Goal: Register for event/course

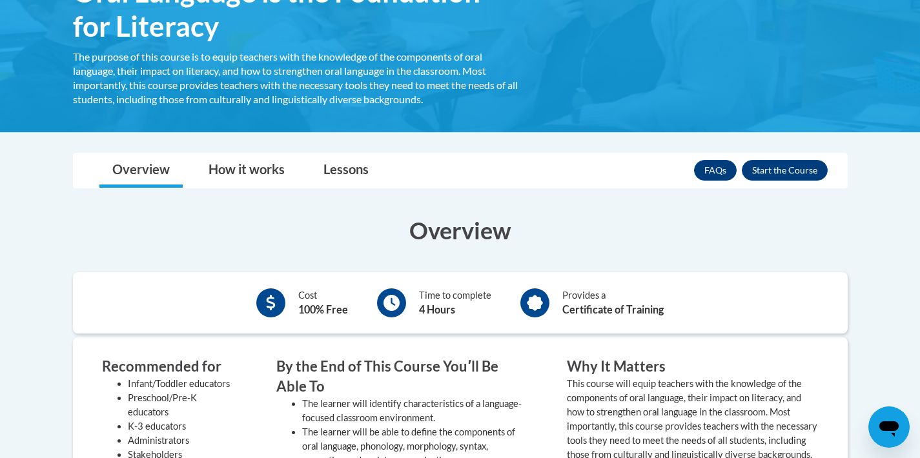
scroll to position [257, 0]
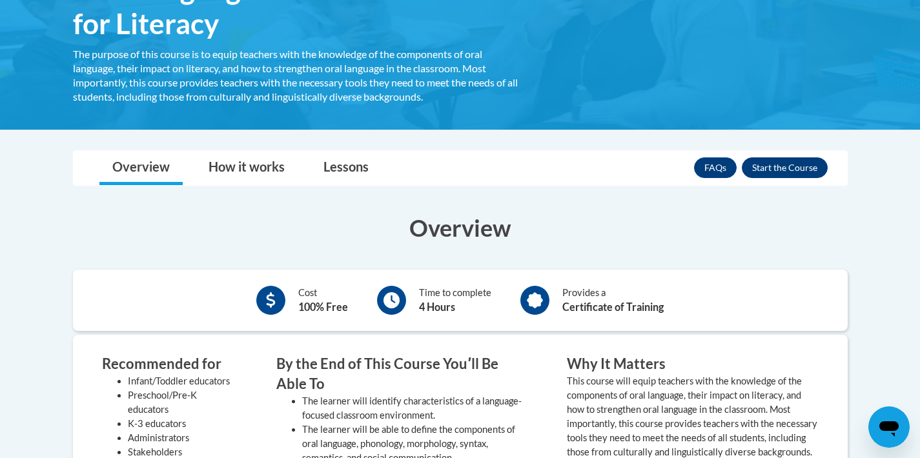
click at [762, 168] on button "Enroll" at bounding box center [785, 167] width 86 height 21
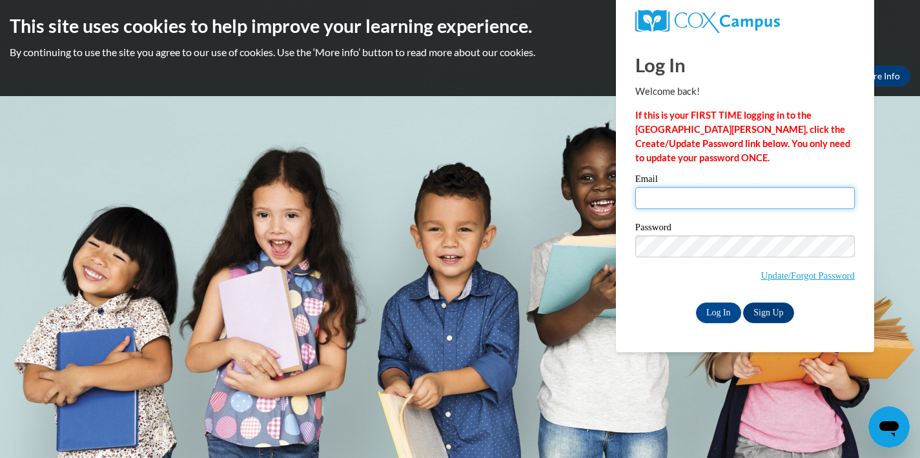
type input "acasper1@students.kennesaw.edu"
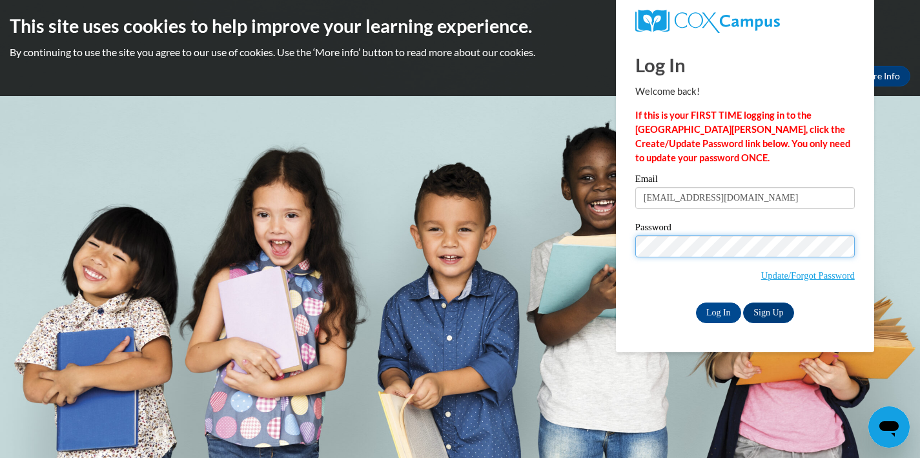
click at [717, 310] on input "Log In" at bounding box center [718, 313] width 45 height 21
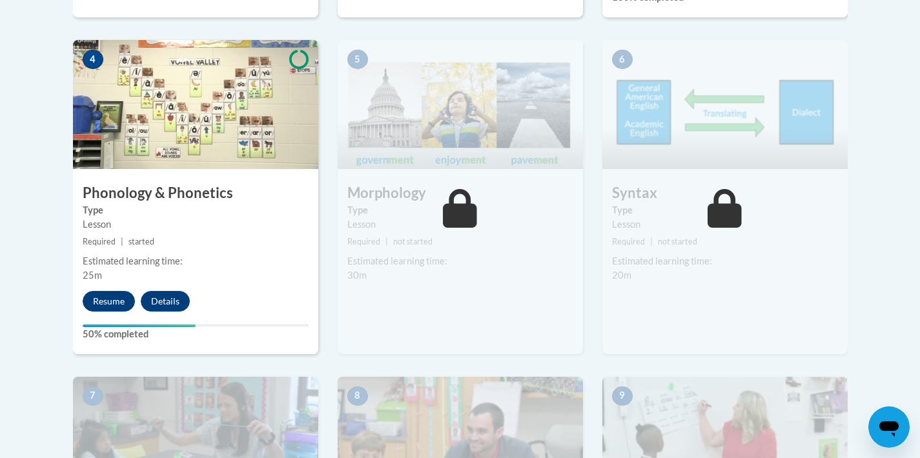
scroll to position [791, 0]
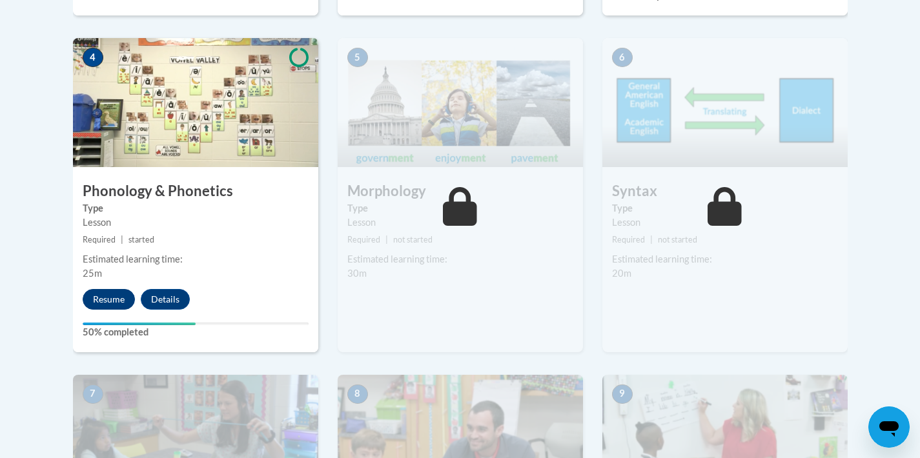
click at [105, 289] on button "Resume" at bounding box center [109, 299] width 52 height 21
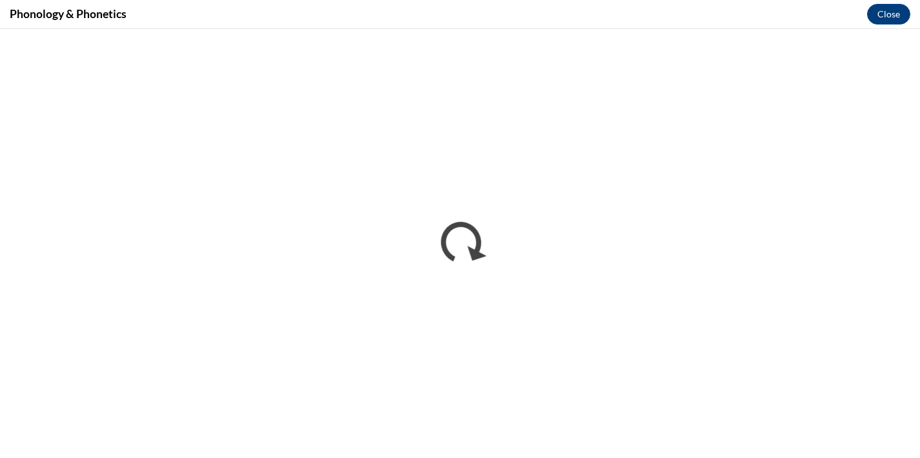
scroll to position [0, 0]
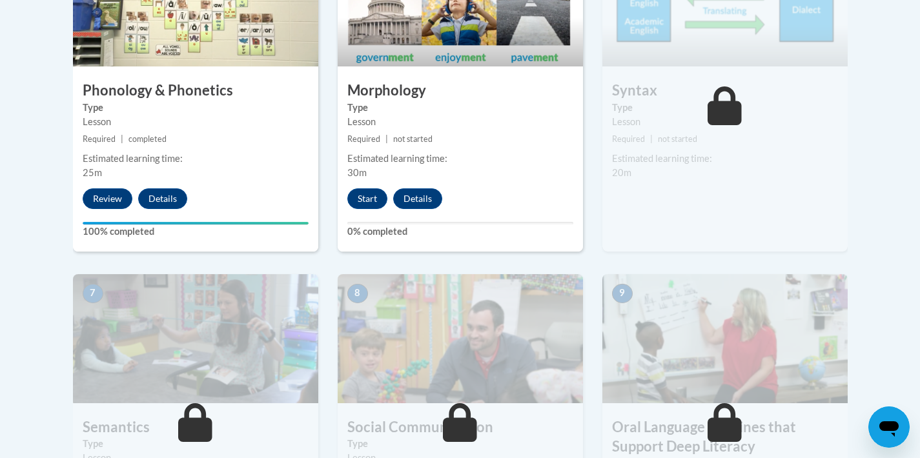
scroll to position [968, 0]
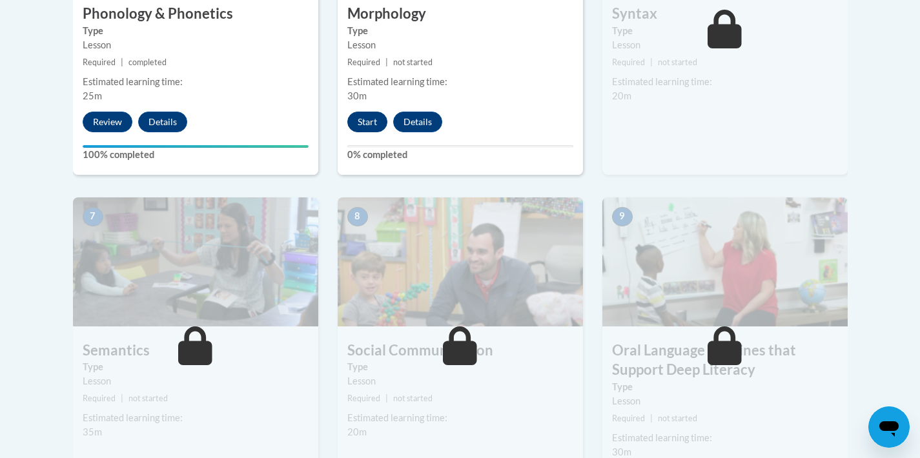
click at [371, 116] on button "Start" at bounding box center [367, 122] width 40 height 21
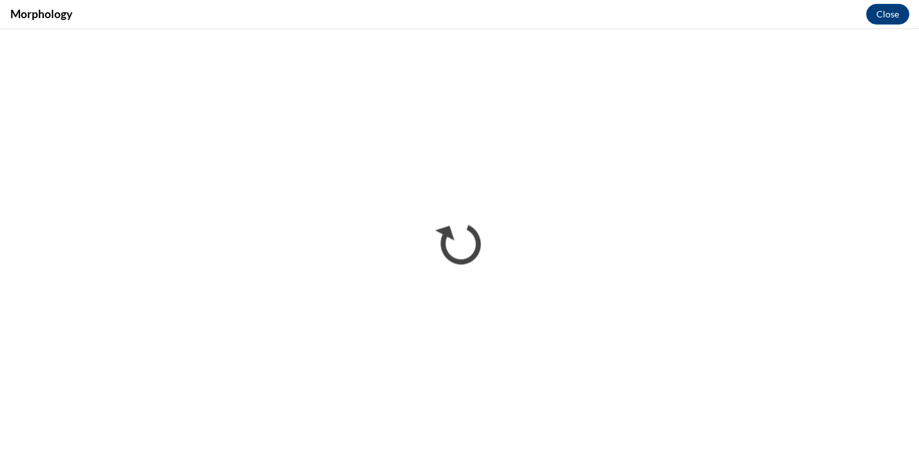
scroll to position [0, 0]
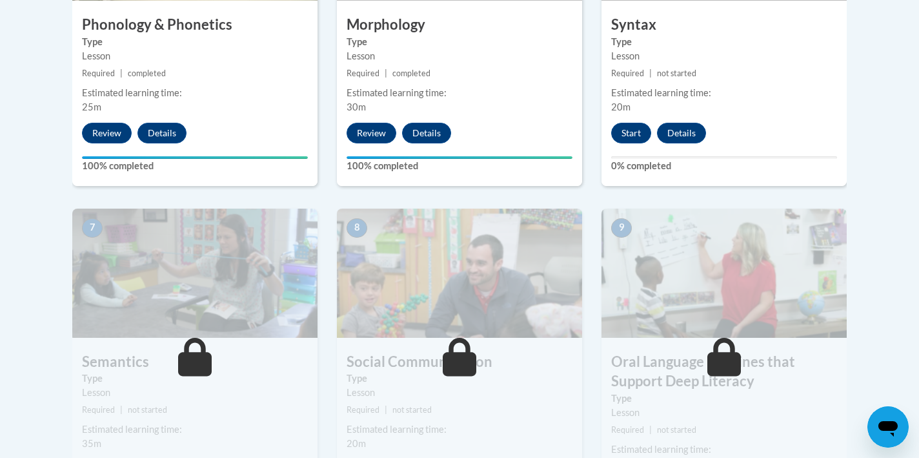
scroll to position [955, 0]
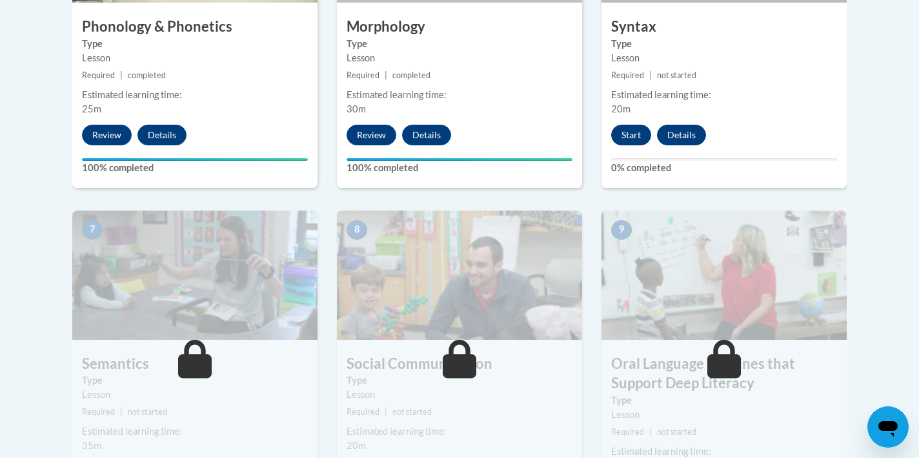
click at [636, 133] on button "Start" at bounding box center [631, 135] width 40 height 21
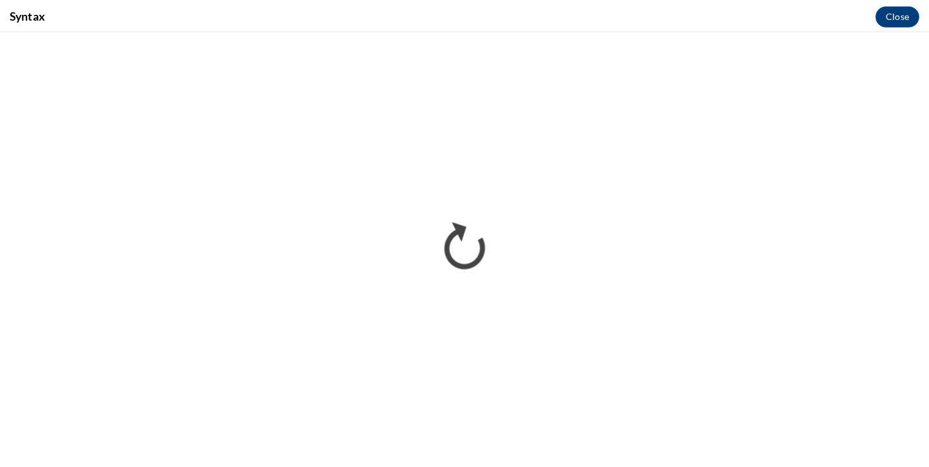
scroll to position [0, 0]
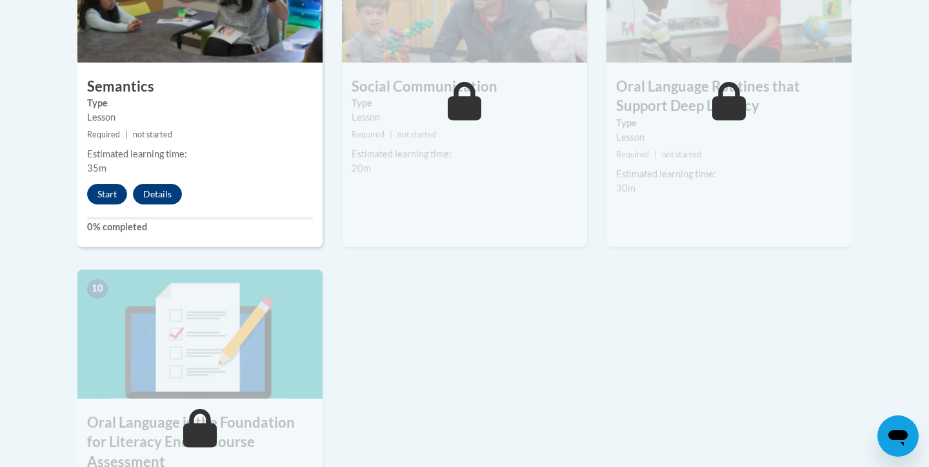
scroll to position [1263, 0]
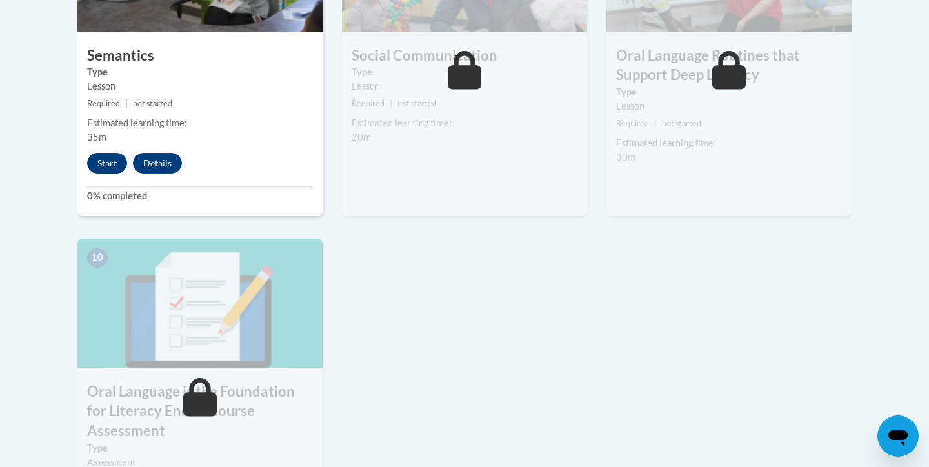
click at [118, 161] on button "Start" at bounding box center [107, 163] width 40 height 21
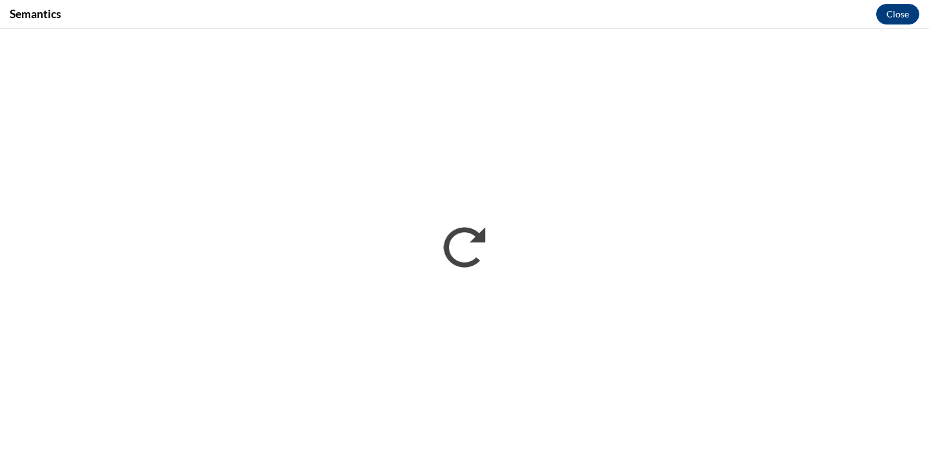
scroll to position [0, 0]
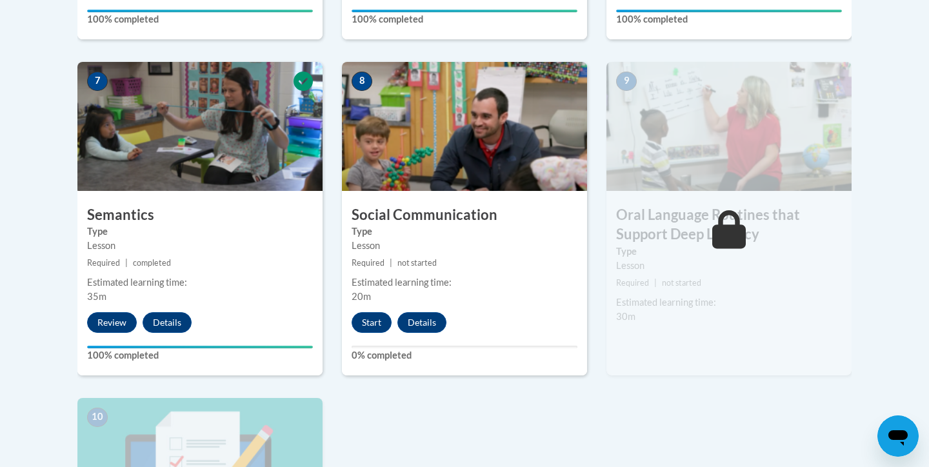
scroll to position [1131, 0]
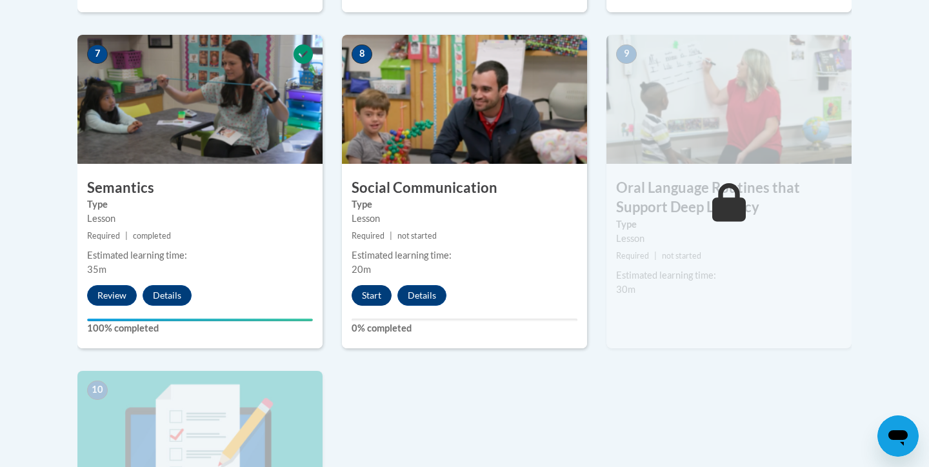
click at [372, 292] on button "Start" at bounding box center [372, 295] width 40 height 21
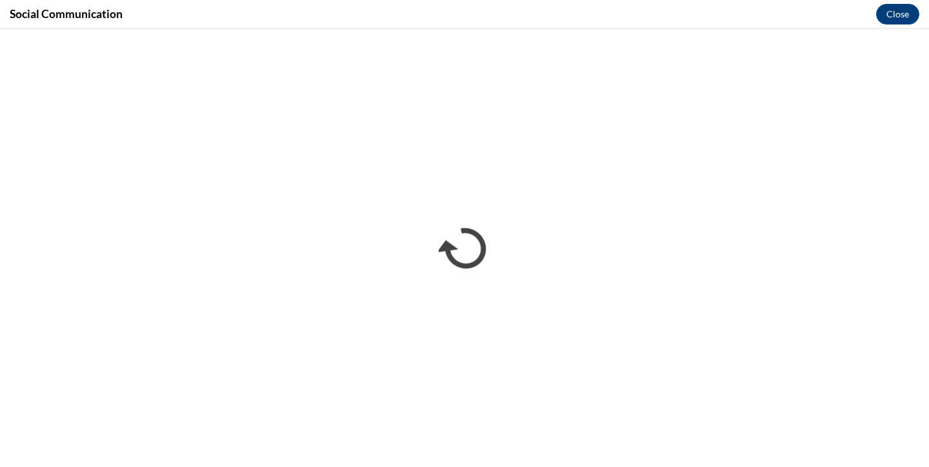
scroll to position [0, 0]
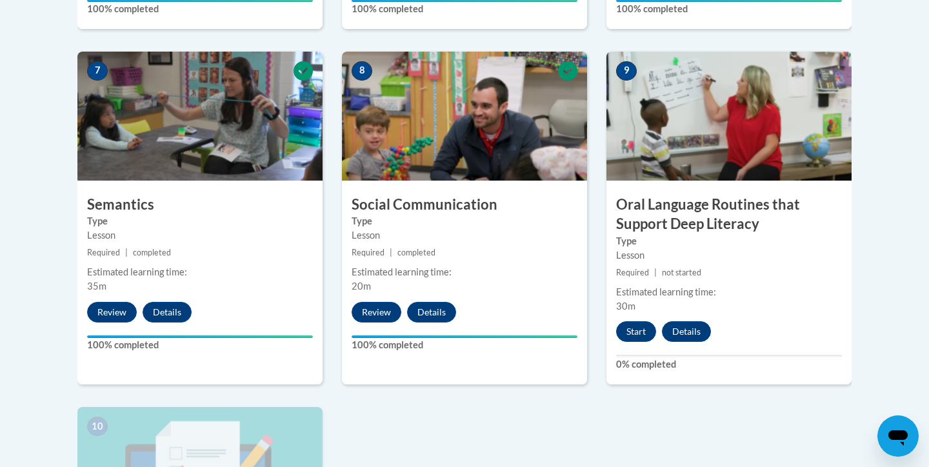
scroll to position [1115, 0]
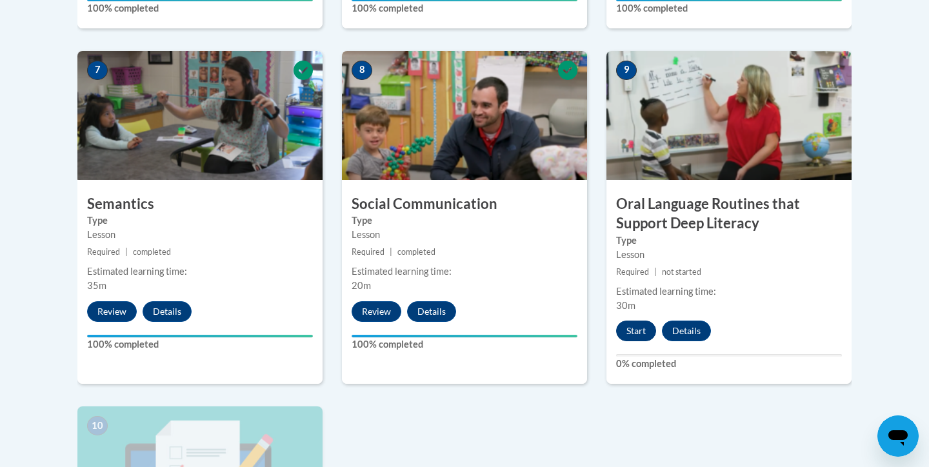
click at [634, 330] on button "Start" at bounding box center [636, 331] width 40 height 21
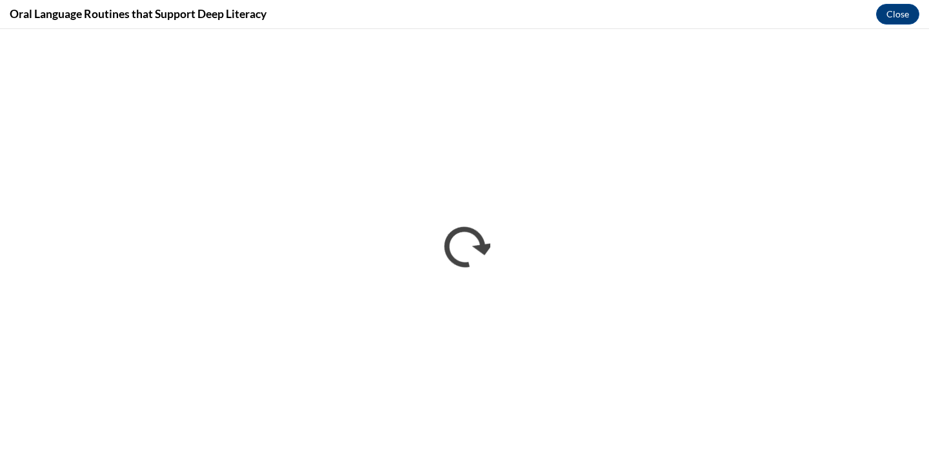
scroll to position [0, 0]
